Goal: Browse casually

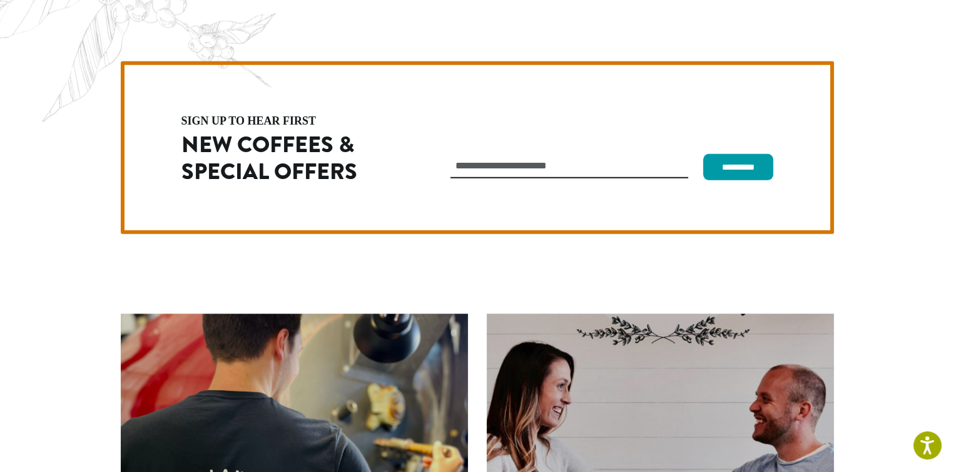
scroll to position [3534, 0]
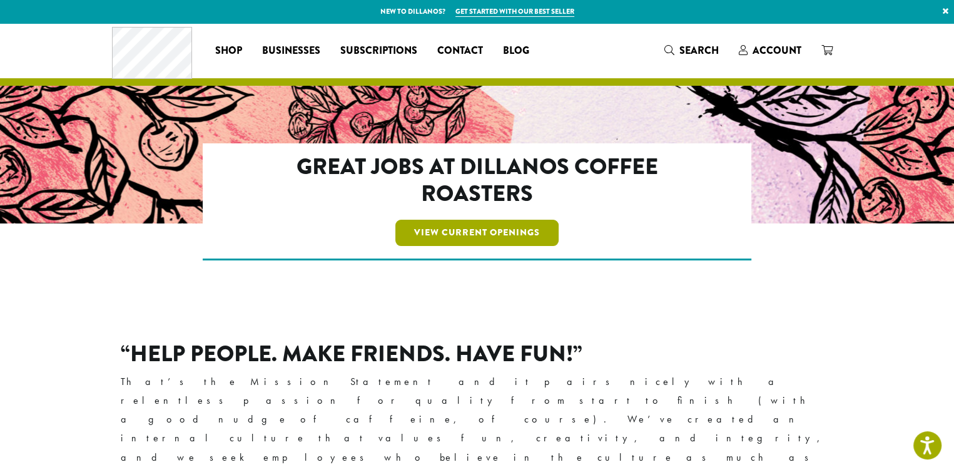
click at [509, 223] on link "View Current Openings" at bounding box center [476, 233] width 163 height 26
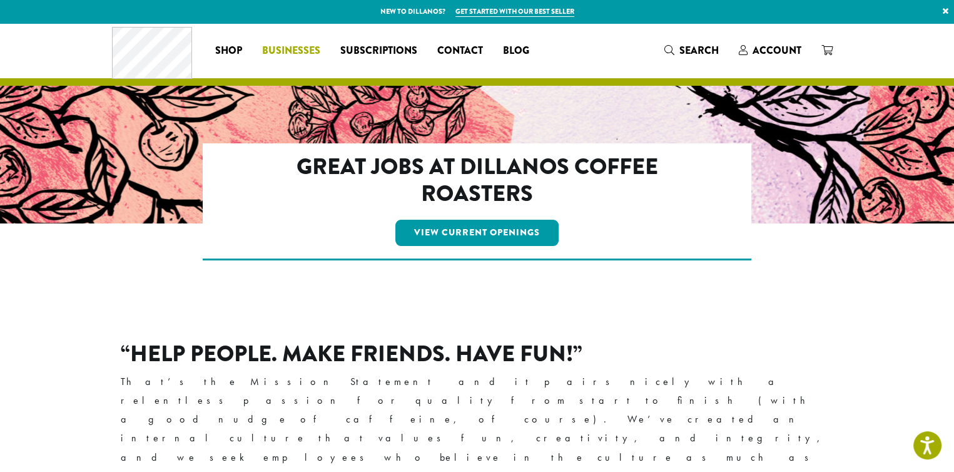
click at [297, 49] on span "Businesses" at bounding box center [291, 51] width 58 height 16
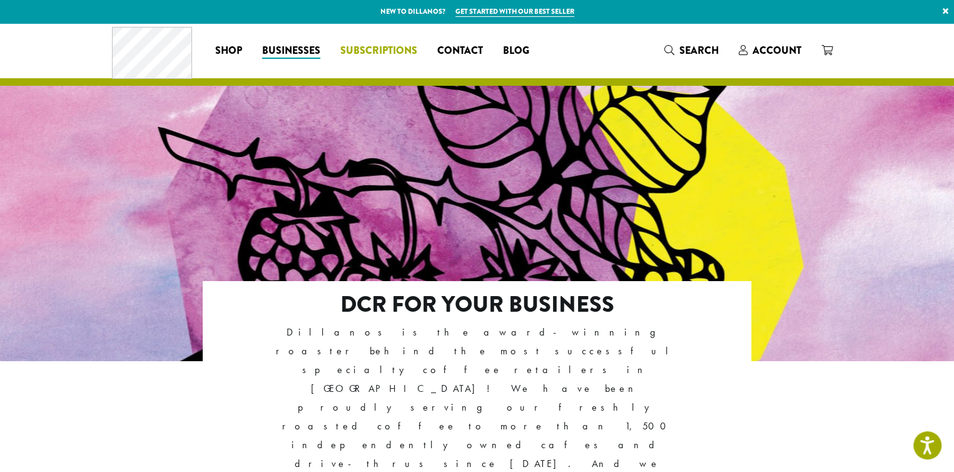
click at [382, 51] on span "Subscriptions" at bounding box center [378, 51] width 77 height 16
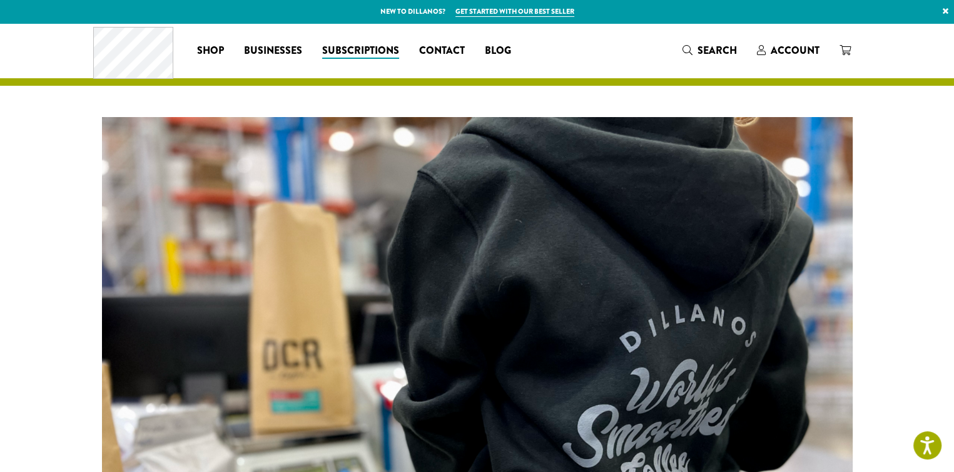
click at [689, 49] on icon "Search" at bounding box center [688, 50] width 10 height 10
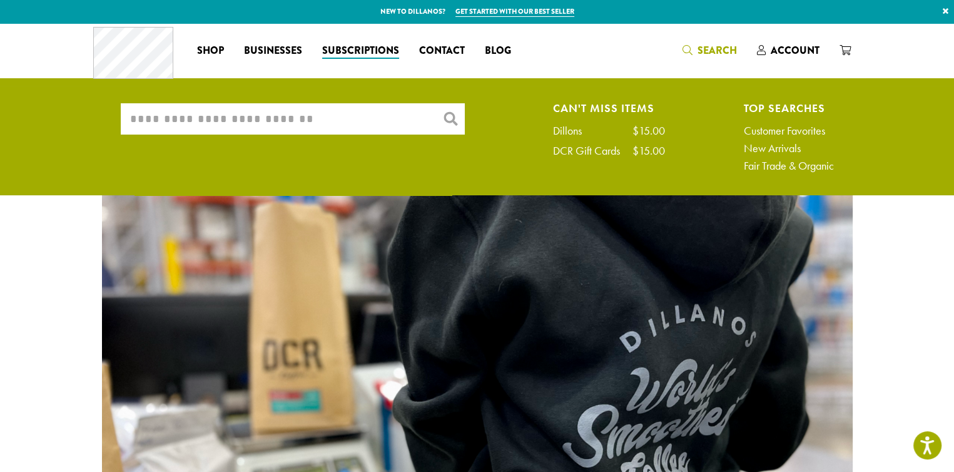
click at [258, 122] on input "What are you searching for?" at bounding box center [293, 118] width 344 height 31
type input "******"
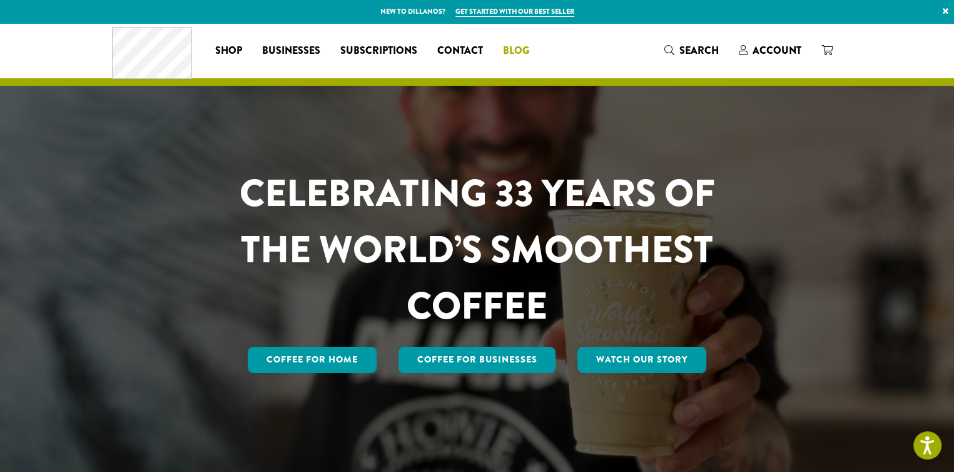
click at [523, 50] on span "Blog" at bounding box center [516, 51] width 26 height 16
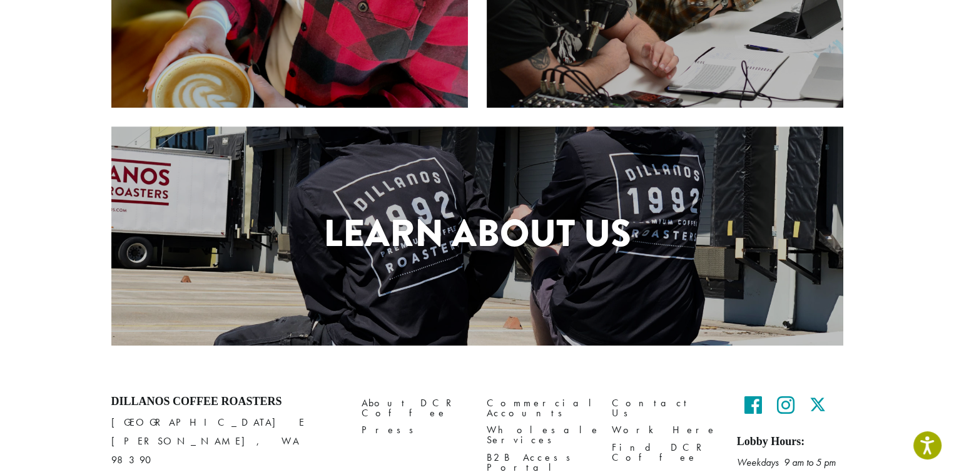
scroll to position [246, 0]
